Goal: Entertainment & Leisure: Consume media (video, audio)

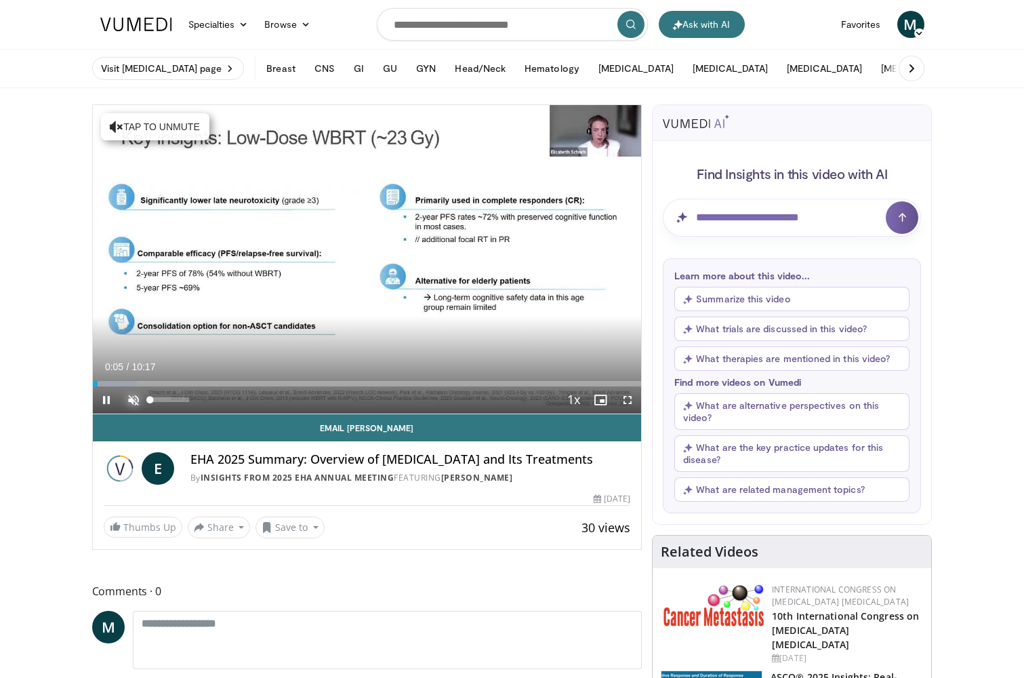
click at [130, 405] on span "Video Player" at bounding box center [133, 399] width 27 height 27
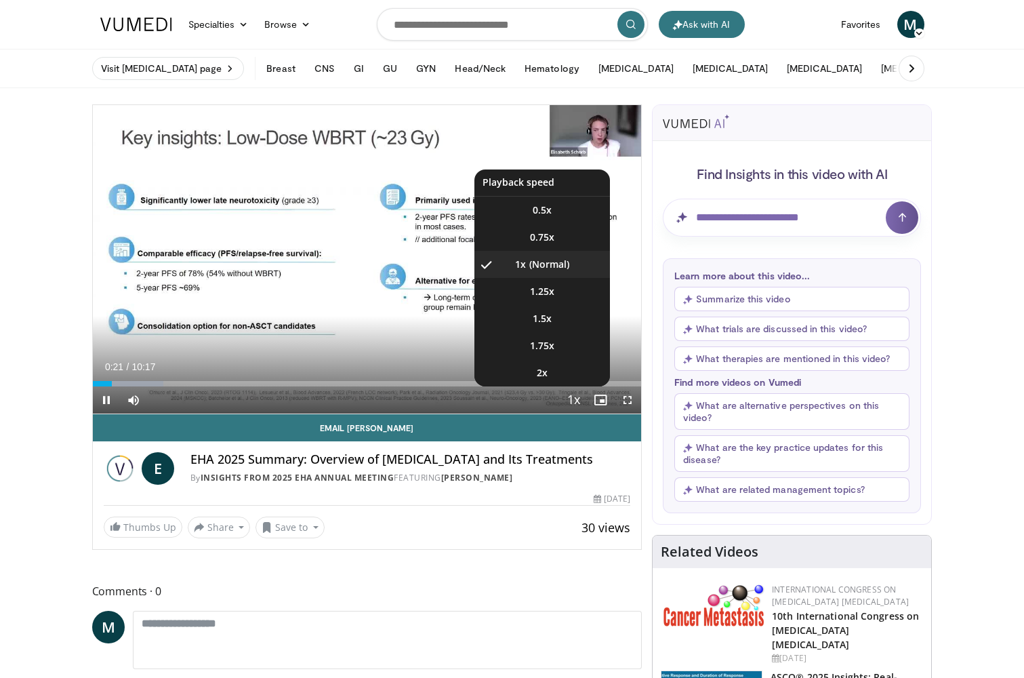
click at [582, 400] on span "Video Player" at bounding box center [573, 400] width 19 height 27
click at [536, 316] on ul "0.5x 0.75x 1x , selected 1.25x 1.5x 1.75x 2x" at bounding box center [542, 277] width 136 height 217
click at [533, 318] on span "1.5x" at bounding box center [542, 319] width 19 height 14
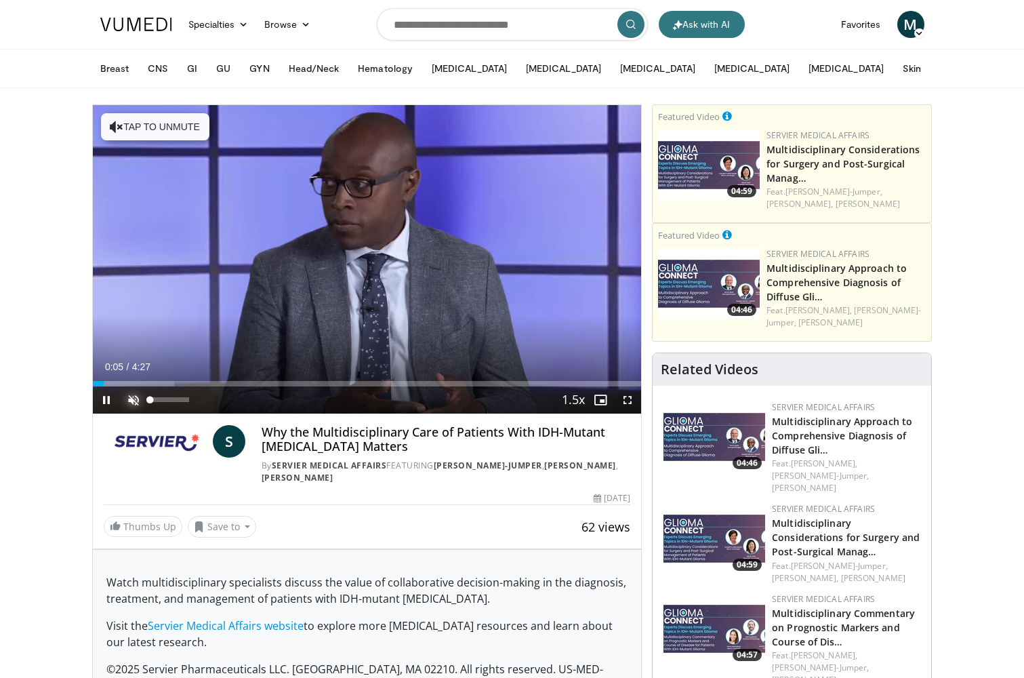
click at [133, 401] on span "Video Player" at bounding box center [133, 399] width 27 height 27
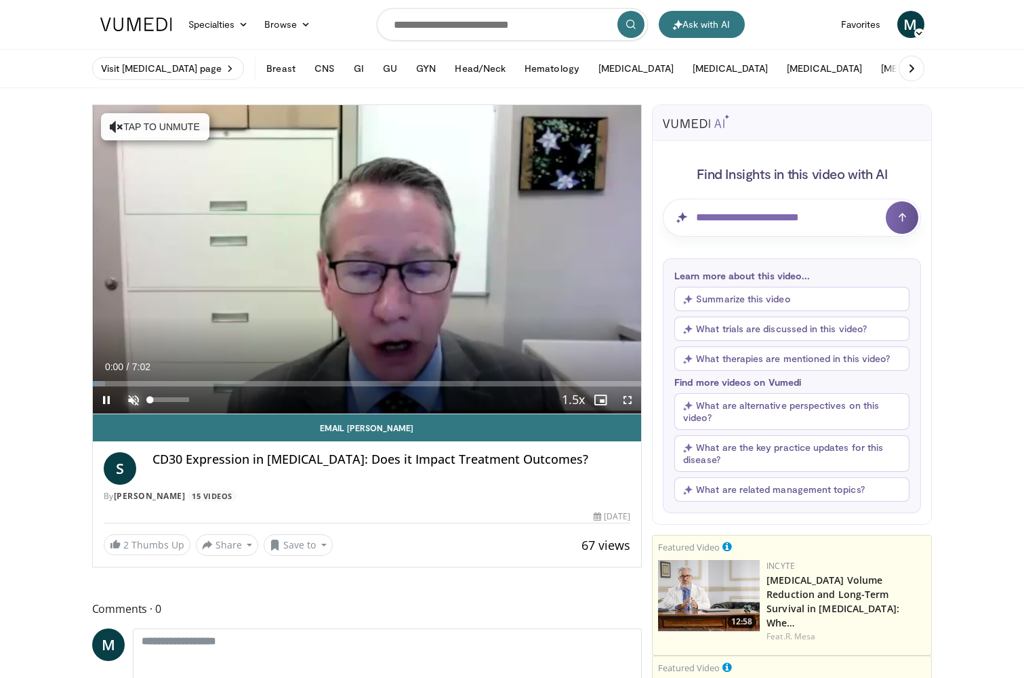
click at [140, 402] on span "Video Player" at bounding box center [133, 399] width 27 height 27
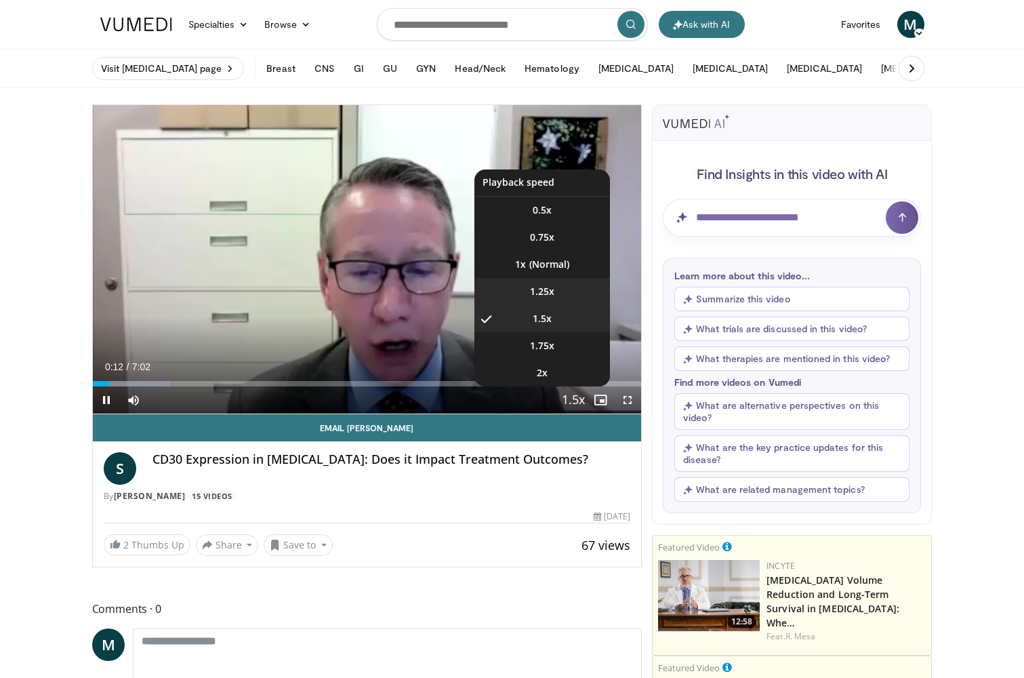
click at [538, 296] on li "1.25x" at bounding box center [542, 291] width 136 height 27
